Goal: Navigation & Orientation: Find specific page/section

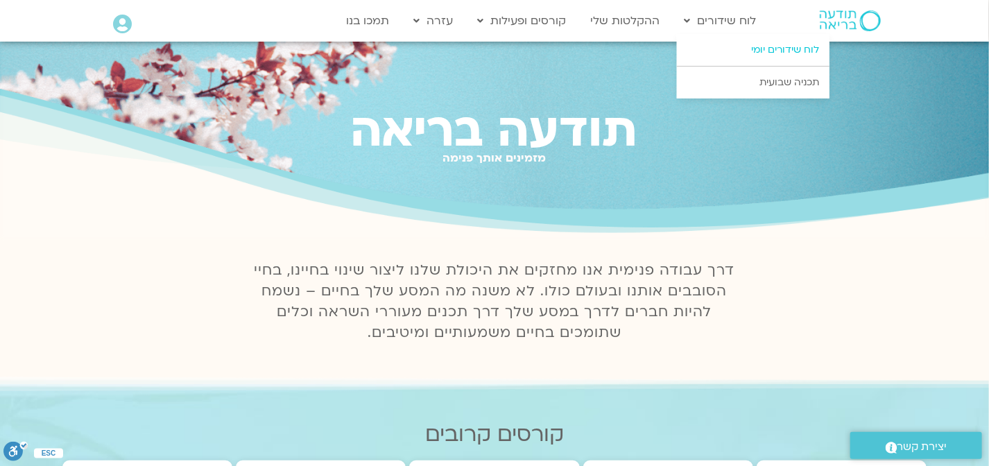
click at [759, 44] on link "לוח שידורים יומי" at bounding box center [753, 50] width 153 height 32
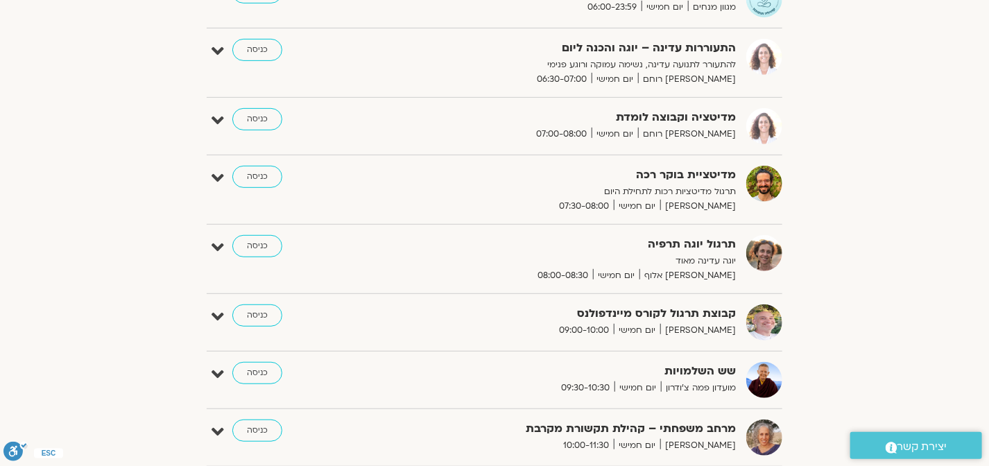
scroll to position [254, 0]
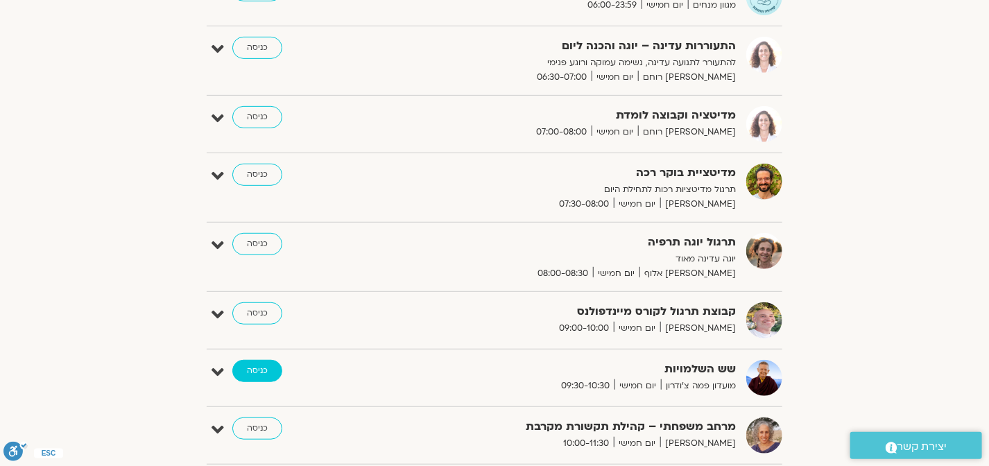
click at [257, 363] on link "כניסה" at bounding box center [257, 371] width 50 height 22
